Goal: Transaction & Acquisition: Download file/media

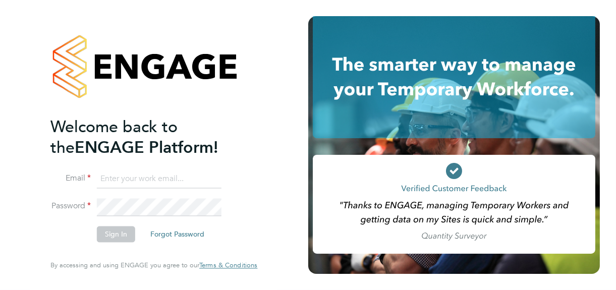
type input "jane@northbuildrecruit.com"
click at [120, 235] on button "Sign In" at bounding box center [116, 235] width 38 height 16
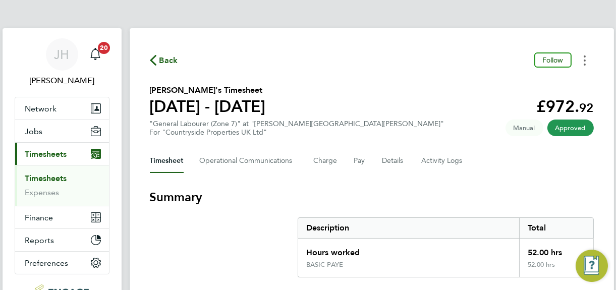
click at [582, 62] on button "Timesheets Menu" at bounding box center [585, 60] width 18 height 16
click at [522, 82] on link "Download timesheet" at bounding box center [533, 83] width 121 height 20
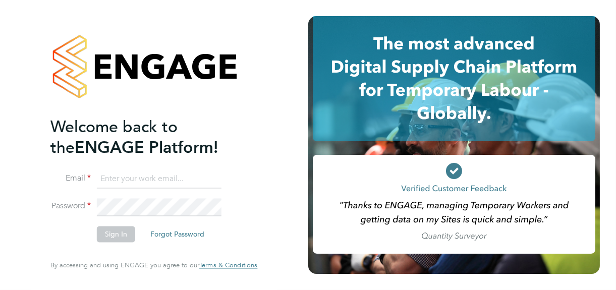
type input "jane@northbuildrecruit.com"
click at [115, 238] on button "Sign In" at bounding box center [116, 235] width 38 height 16
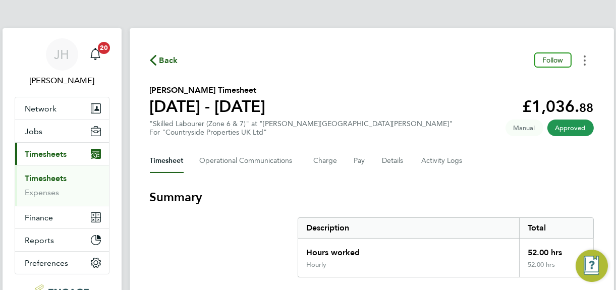
click at [584, 60] on circle "Timesheets Menu" at bounding box center [585, 61] width 2 height 2
click at [505, 83] on link "Download timesheet" at bounding box center [533, 83] width 121 height 20
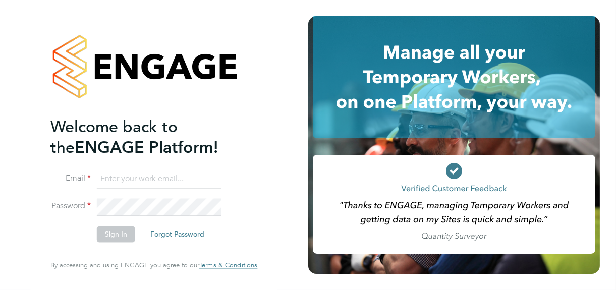
type input "jane@northbuildrecruit.com"
click at [116, 236] on button "Sign In" at bounding box center [116, 235] width 38 height 16
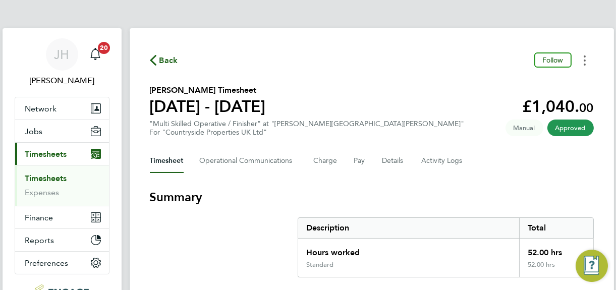
click at [584, 62] on icon "Timesheets Menu" at bounding box center [585, 61] width 2 height 10
click at [487, 86] on link "Download timesheet" at bounding box center [533, 83] width 121 height 20
